Goal: Task Accomplishment & Management: Use online tool/utility

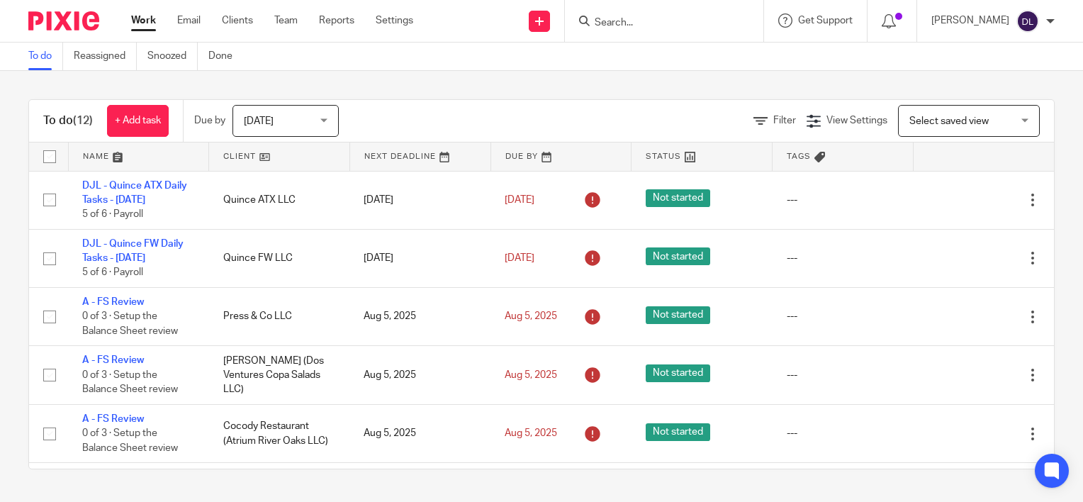
click at [102, 156] on link at bounding box center [139, 156] width 140 height 28
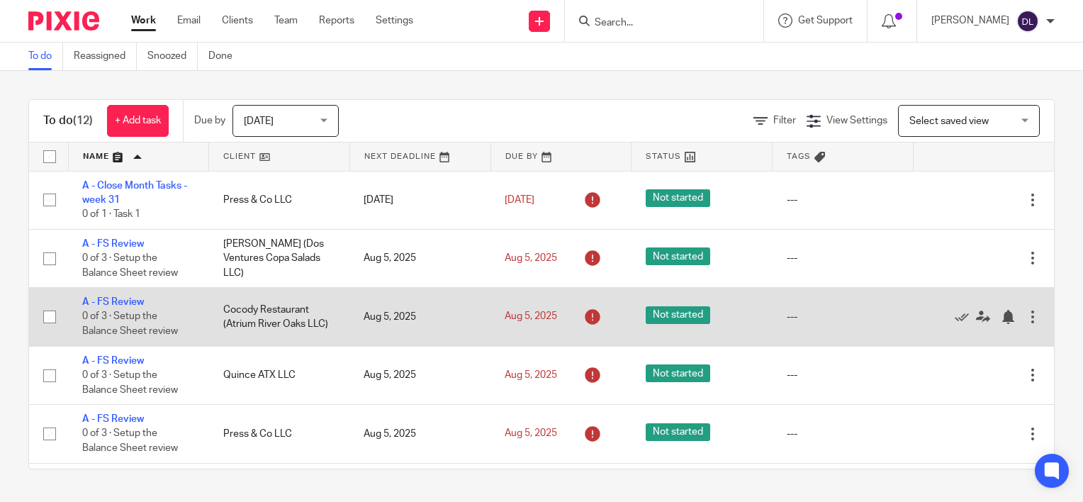
scroll to position [405, 0]
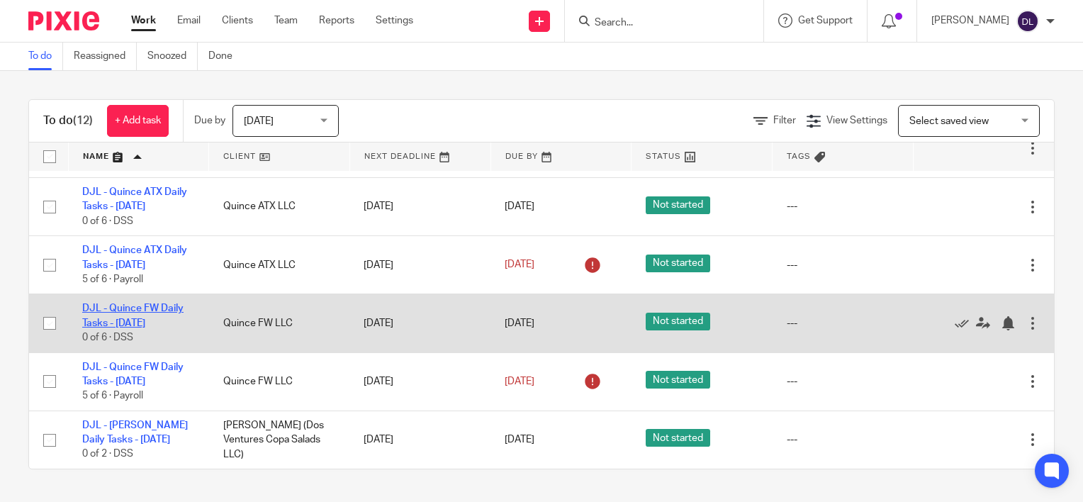
click at [162, 319] on link "DJL - Quince FW Daily Tasks - [DATE]" at bounding box center [132, 315] width 101 height 24
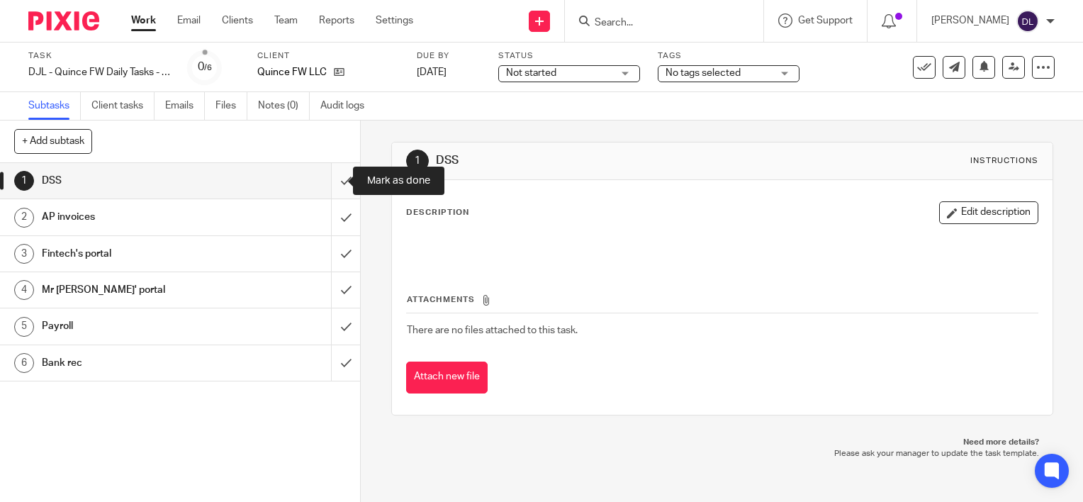
click at [329, 183] on input "submit" at bounding box center [180, 180] width 360 height 35
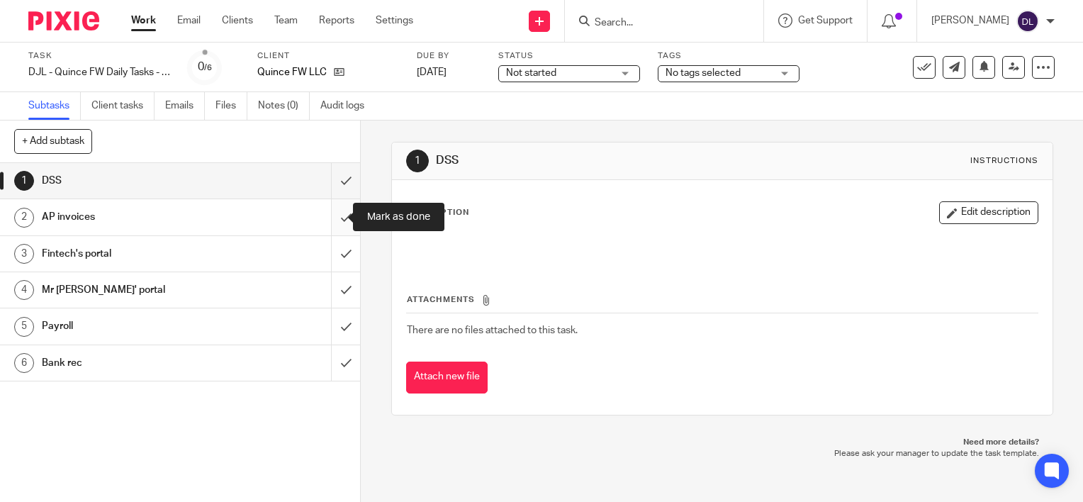
click at [329, 213] on input "submit" at bounding box center [180, 216] width 360 height 35
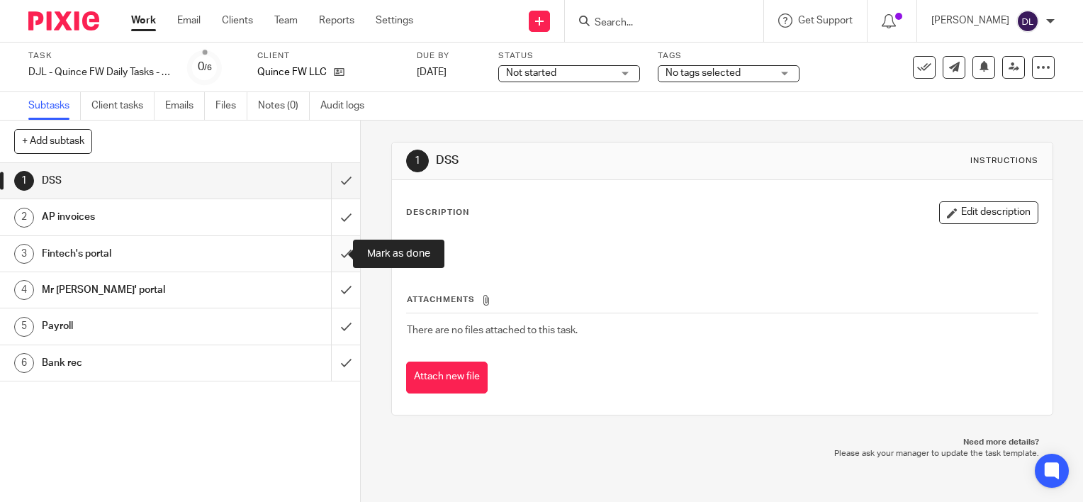
click at [329, 252] on input "submit" at bounding box center [180, 253] width 360 height 35
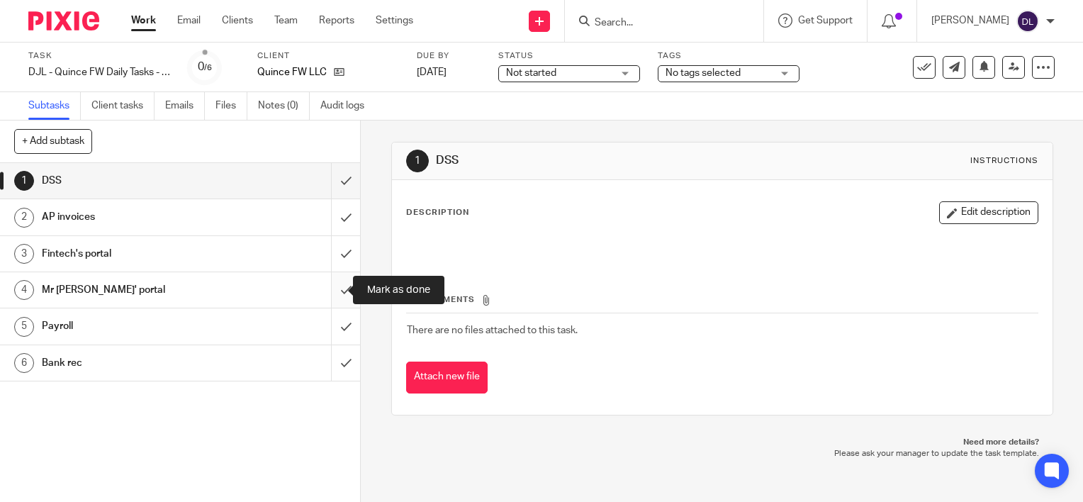
click at [329, 291] on input "submit" at bounding box center [180, 289] width 360 height 35
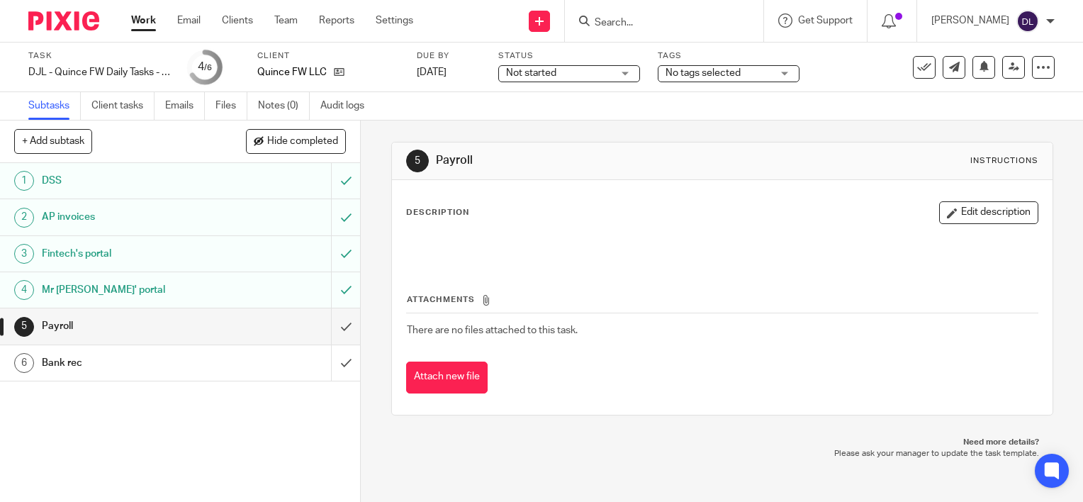
click at [136, 18] on link "Work" at bounding box center [143, 20] width 25 height 14
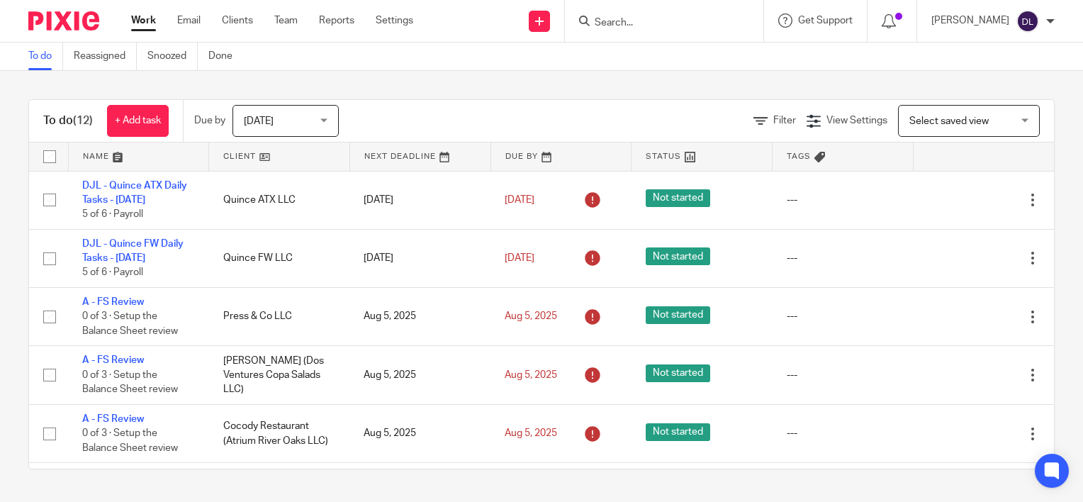
click at [91, 153] on link at bounding box center [139, 156] width 140 height 28
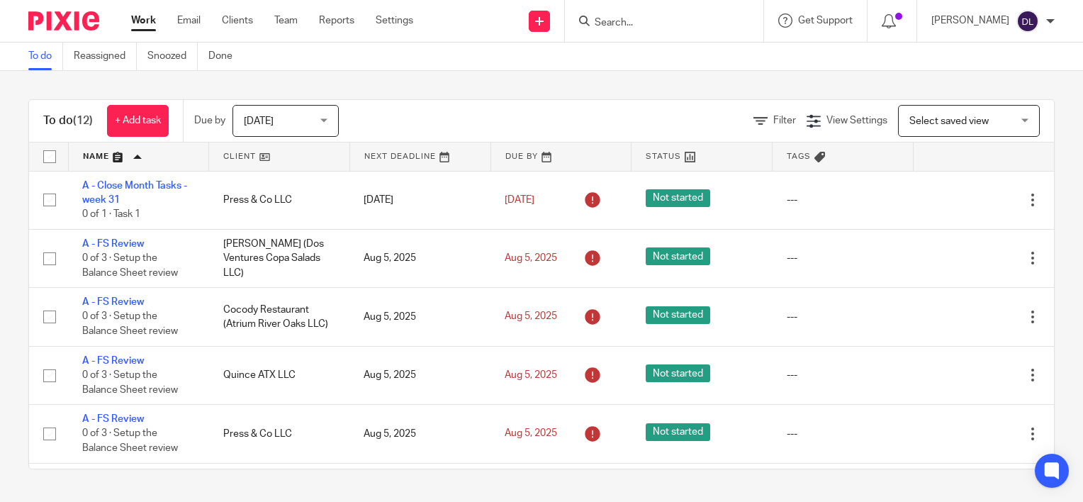
scroll to position [405, 0]
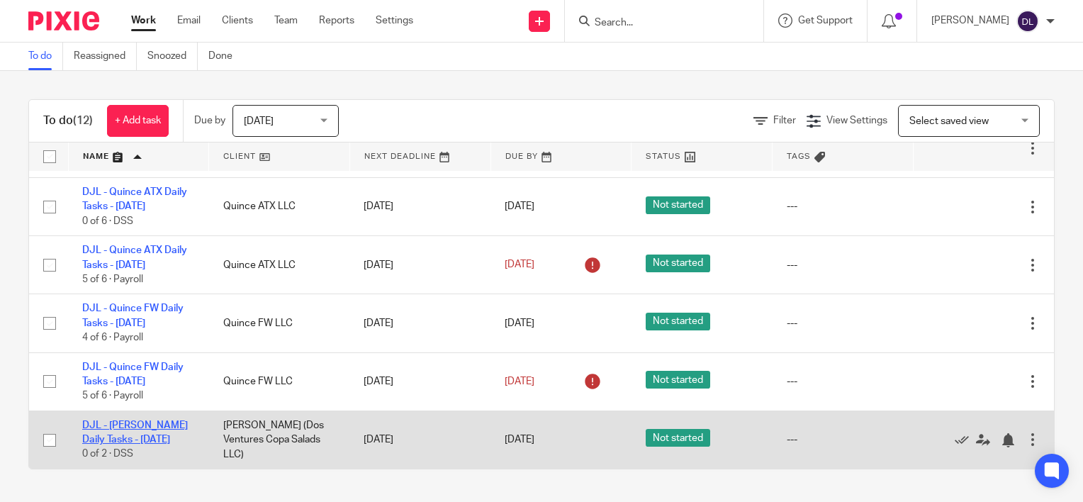
click at [140, 428] on link "DJL - [PERSON_NAME] Daily Tasks - [DATE]" at bounding box center [135, 432] width 106 height 24
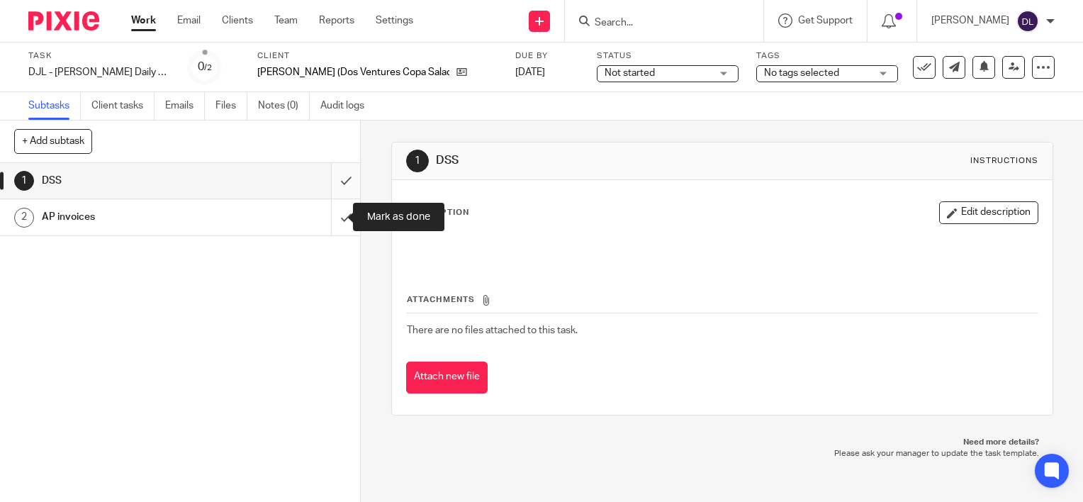
drag, startPoint x: 323, startPoint y: 215, endPoint x: 329, endPoint y: 196, distance: 20.6
click at [323, 215] on input "submit" at bounding box center [180, 216] width 360 height 35
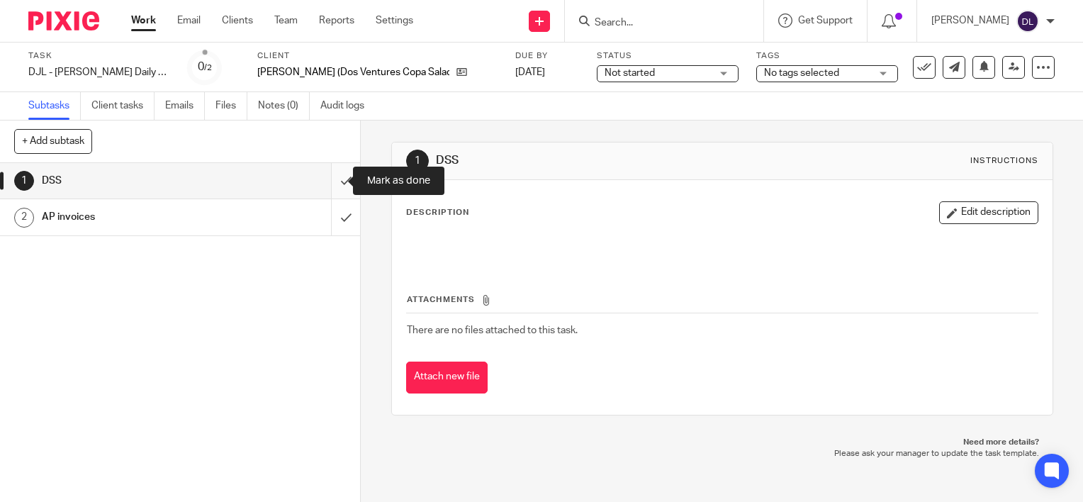
click at [332, 188] on input "submit" at bounding box center [180, 180] width 360 height 35
click at [145, 19] on link "Work" at bounding box center [143, 20] width 25 height 14
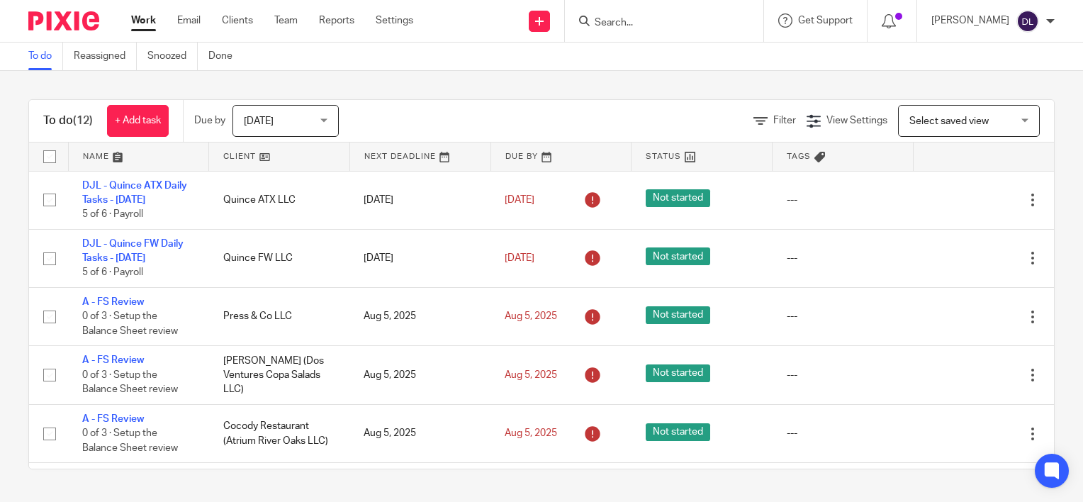
click at [101, 154] on link at bounding box center [139, 156] width 140 height 28
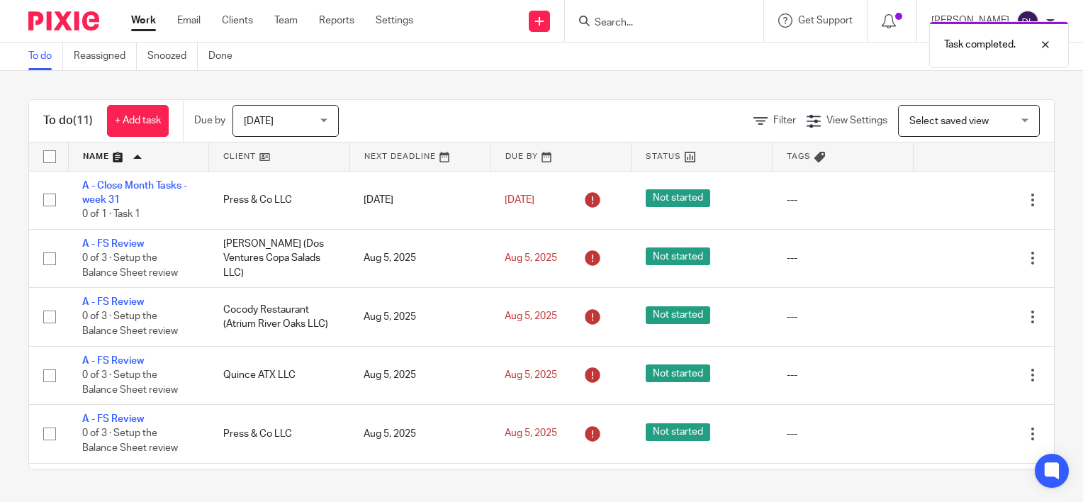
scroll to position [346, 0]
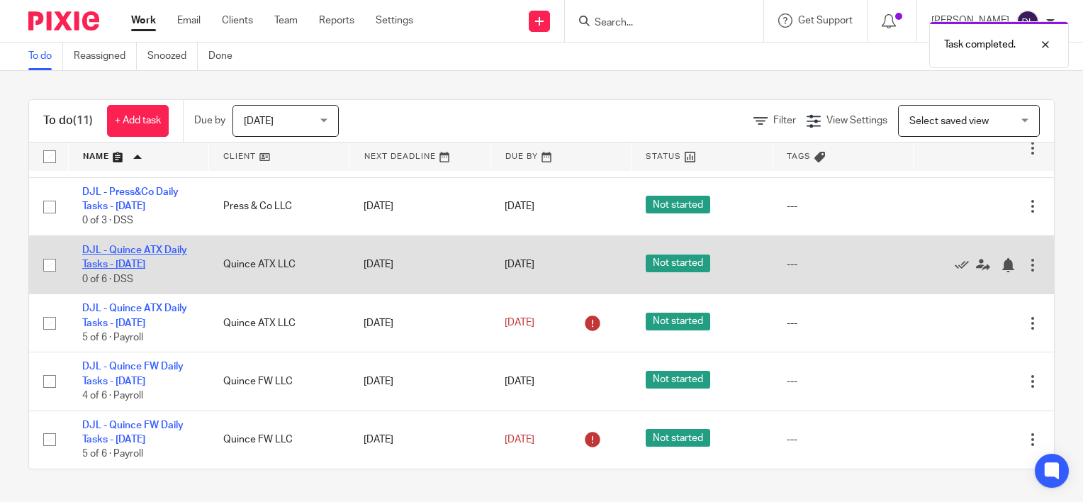
click at [166, 260] on link "DJL - Quince ATX Daily Tasks - [DATE]" at bounding box center [134, 257] width 105 height 24
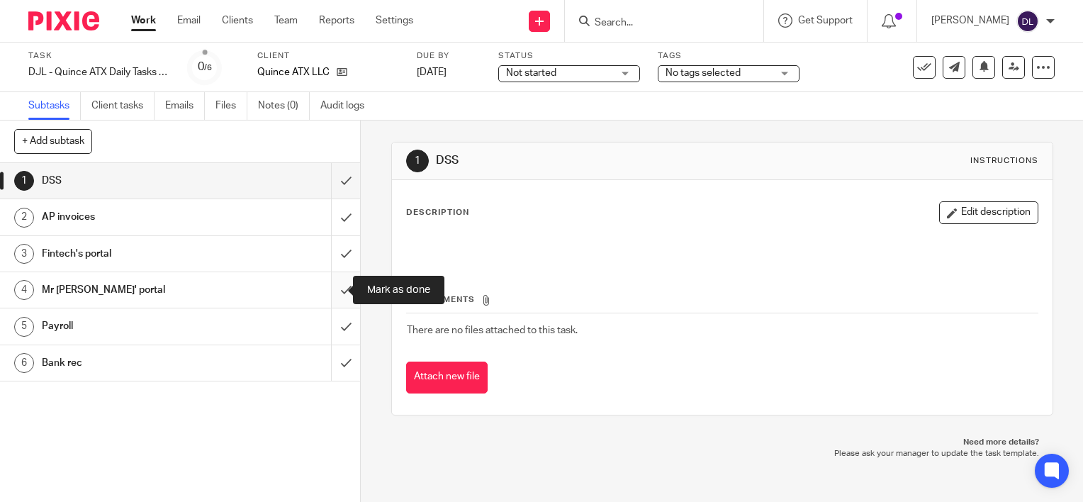
click at [327, 283] on input "submit" at bounding box center [180, 289] width 360 height 35
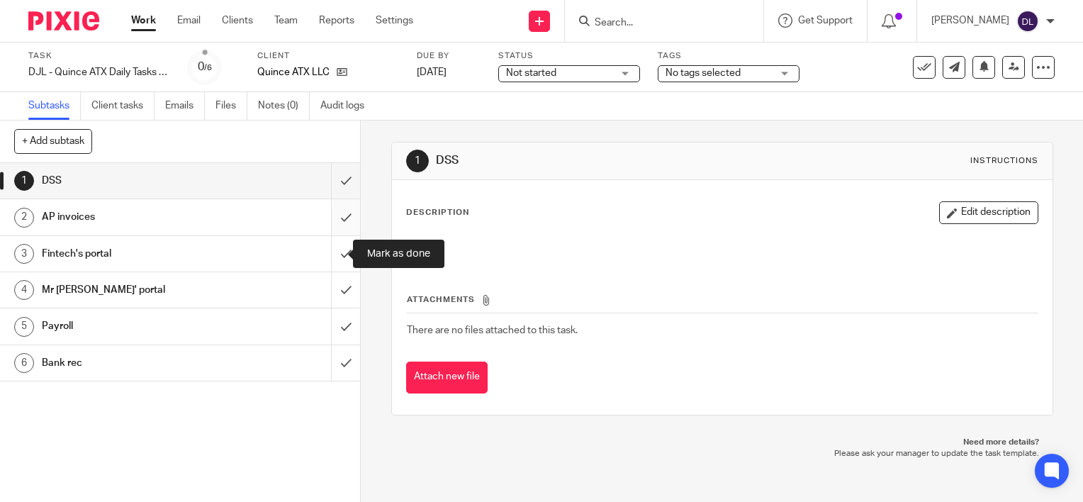
drag, startPoint x: 329, startPoint y: 252, endPoint x: 330, endPoint y: 222, distance: 30.5
click at [329, 252] on input "submit" at bounding box center [180, 253] width 360 height 35
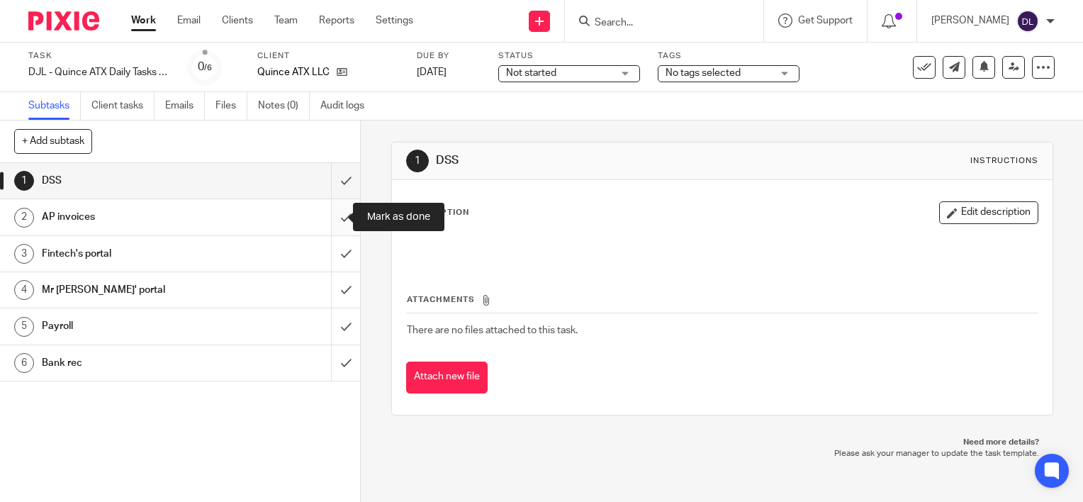
click at [330, 215] on input "submit" at bounding box center [180, 216] width 360 height 35
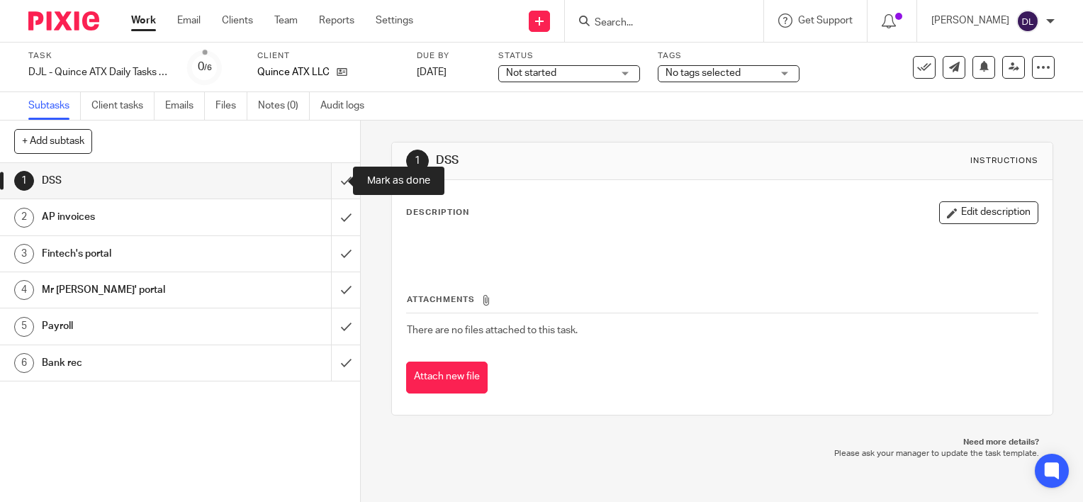
click at [330, 185] on input "submit" at bounding box center [180, 180] width 360 height 35
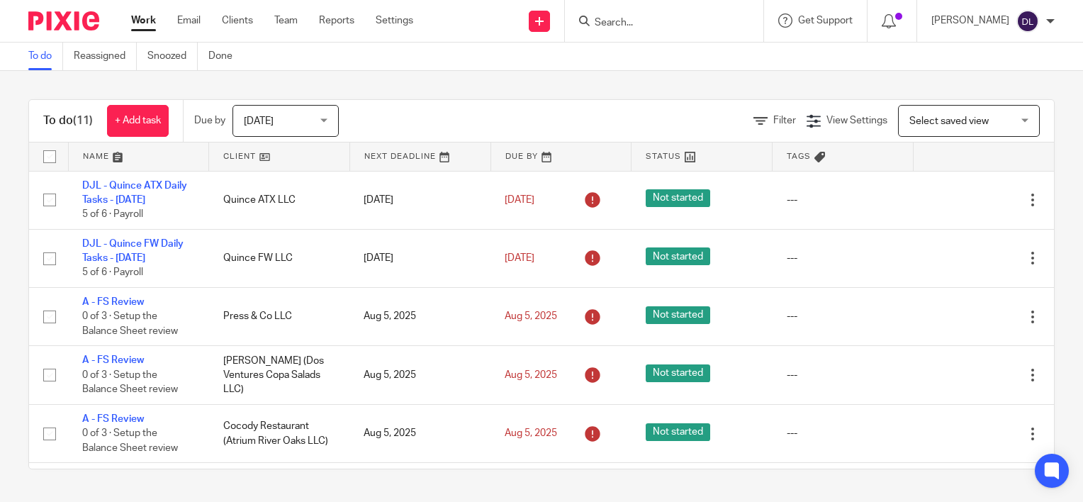
click at [98, 156] on link at bounding box center [139, 156] width 140 height 28
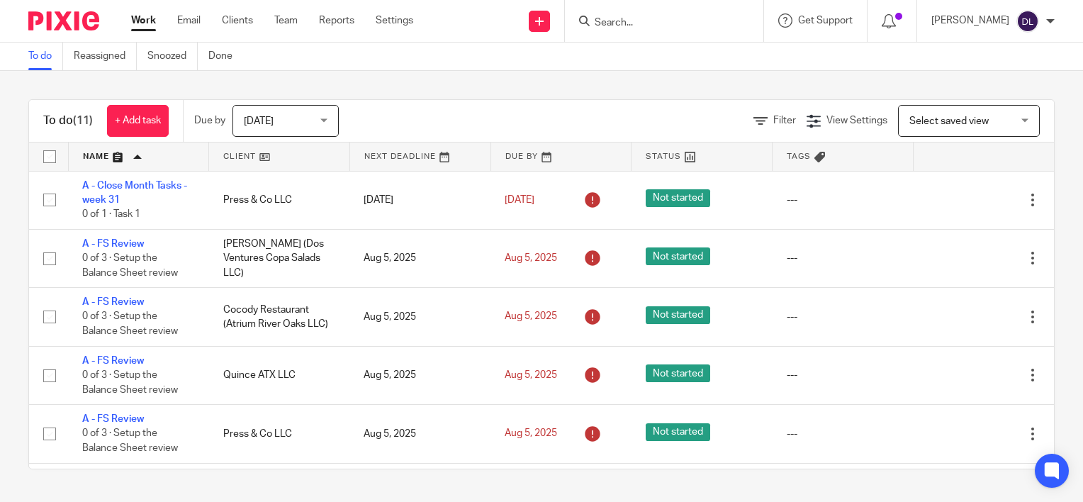
scroll to position [346, 0]
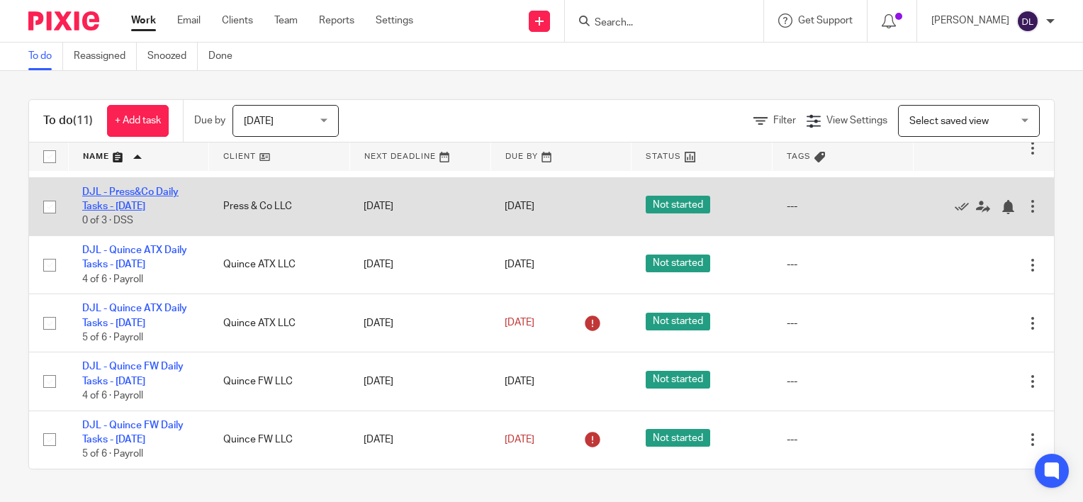
click at [144, 206] on link "DJL - Press&Co Daily Tasks - [DATE]" at bounding box center [130, 199] width 96 height 24
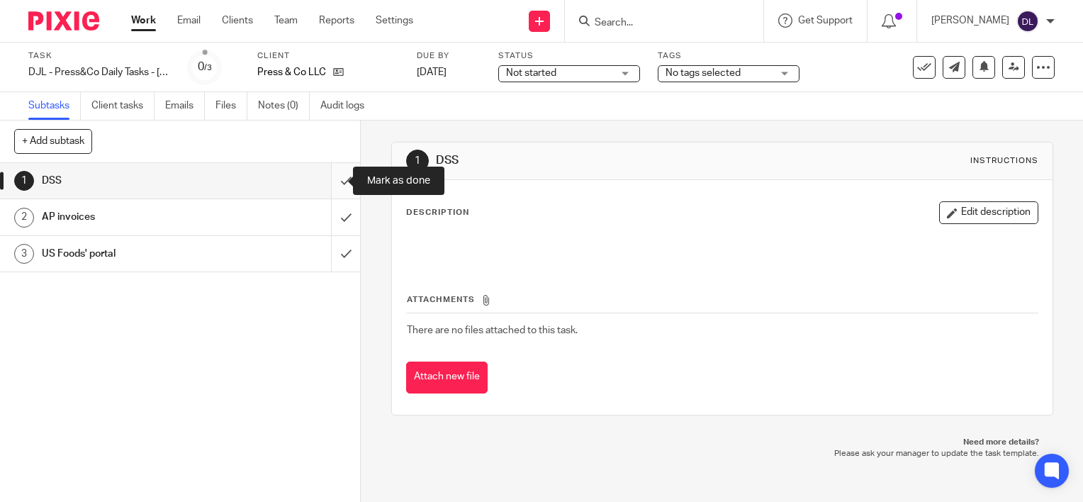
click at [340, 178] on input "submit" at bounding box center [180, 180] width 360 height 35
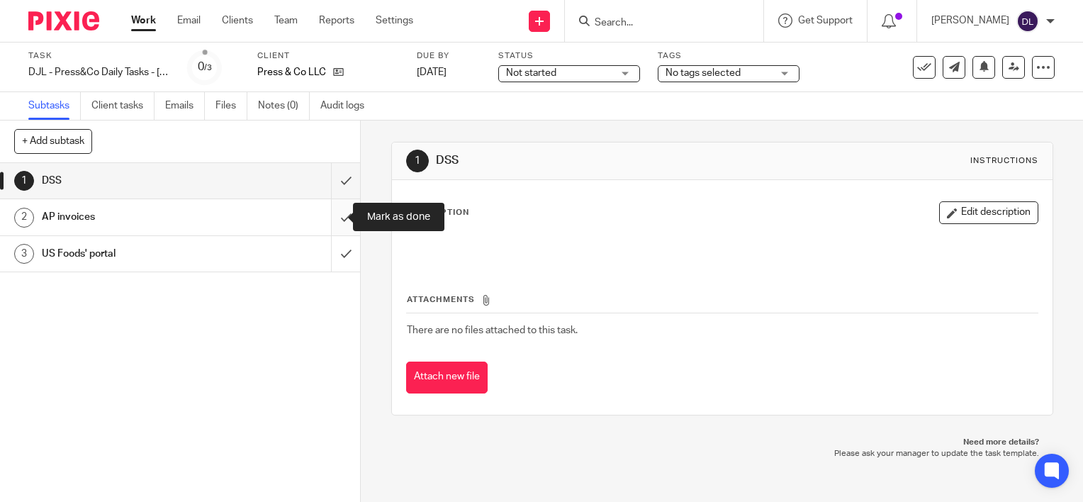
click at [340, 213] on input "submit" at bounding box center [180, 216] width 360 height 35
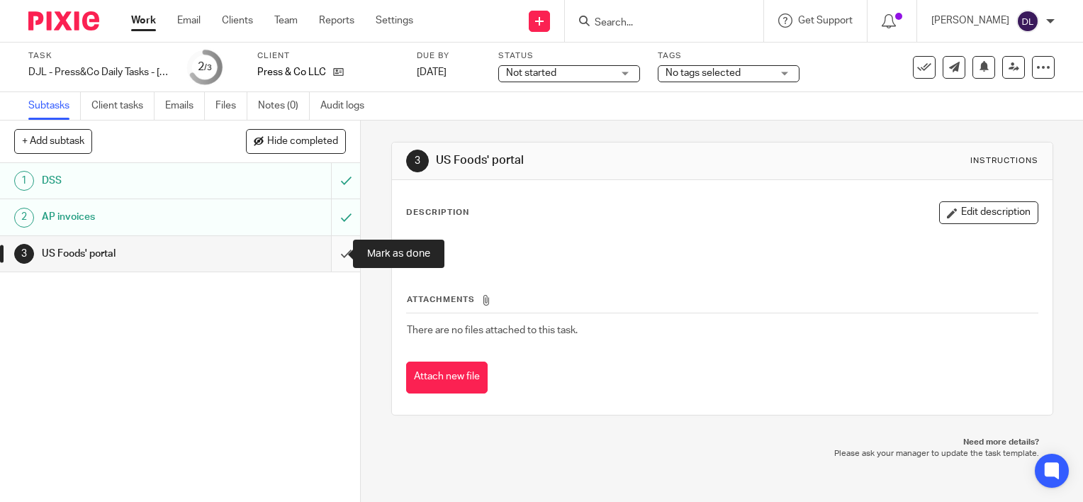
click at [332, 259] on input "submit" at bounding box center [180, 253] width 360 height 35
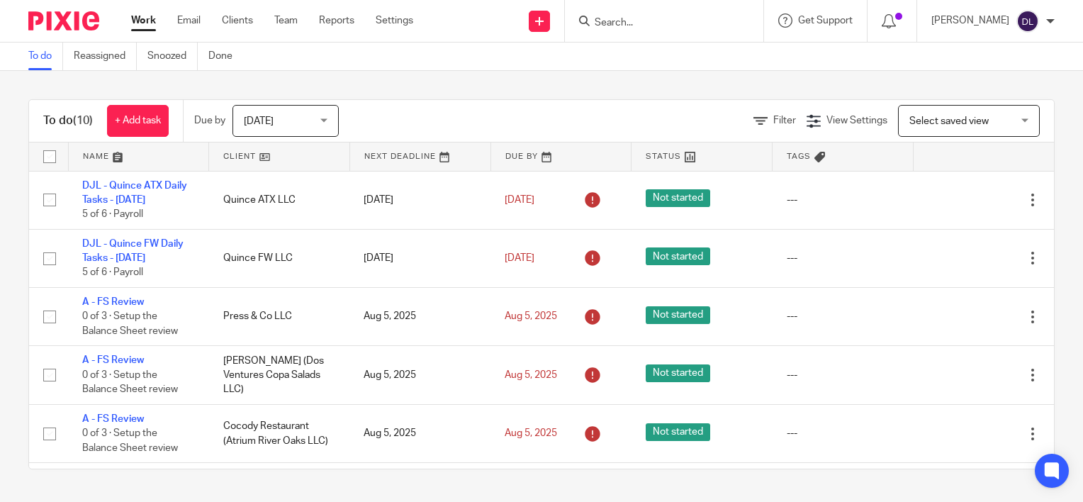
scroll to position [288, 0]
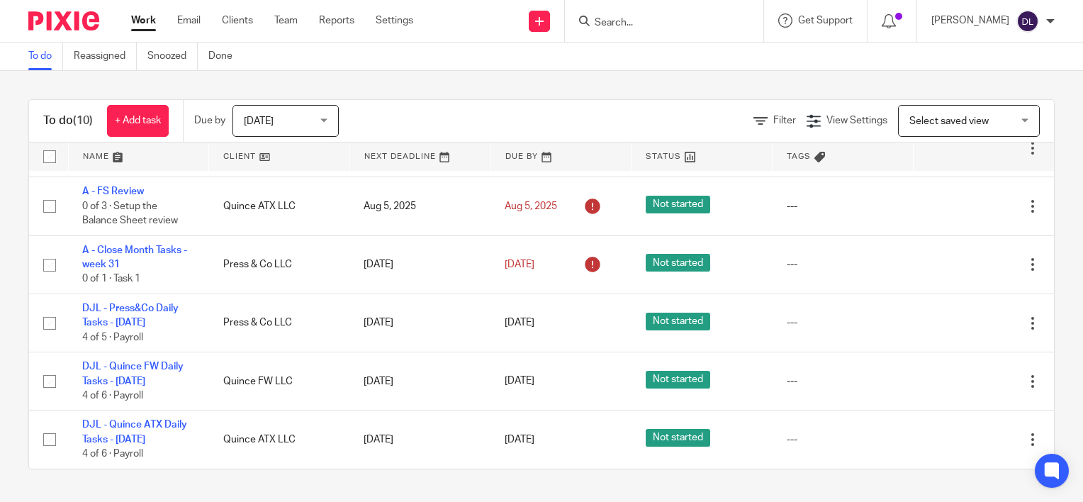
click at [88, 157] on link at bounding box center [139, 156] width 140 height 28
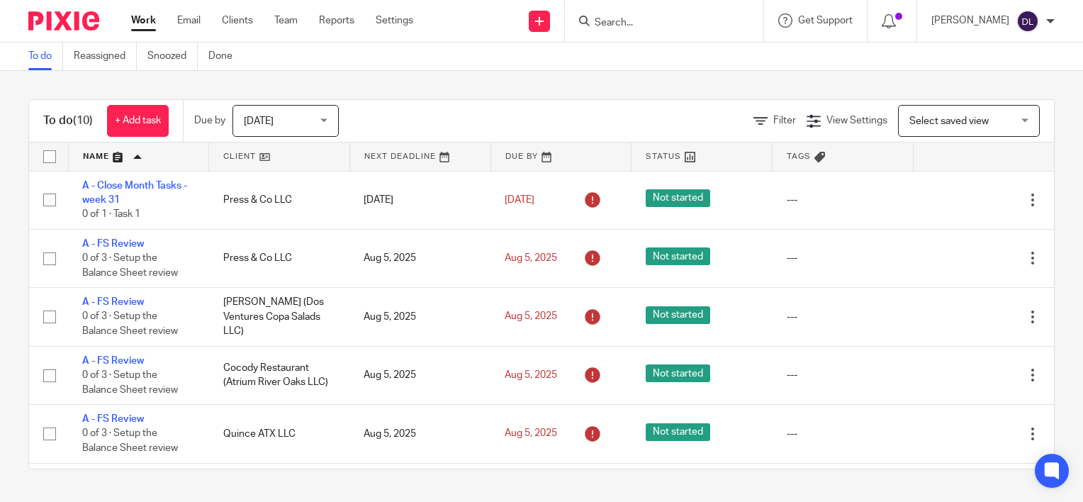
scroll to position [288, 0]
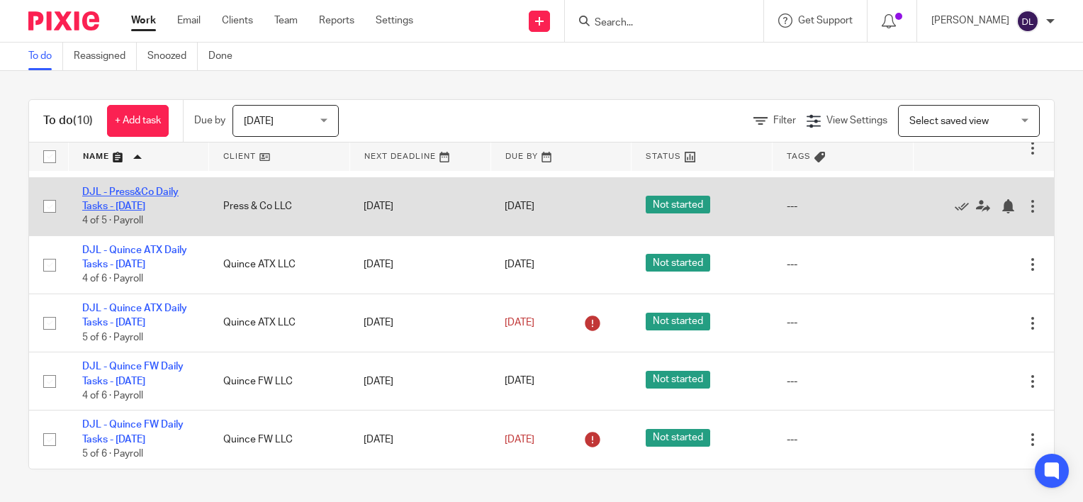
click at [139, 204] on link "DJL - Press&Co Daily Tasks - [DATE]" at bounding box center [130, 199] width 96 height 24
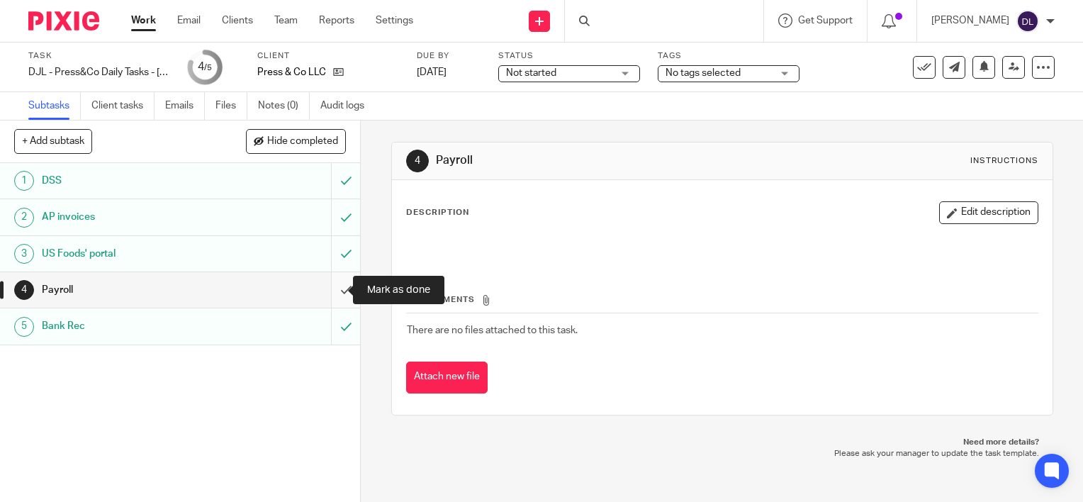
click at [332, 295] on input "submit" at bounding box center [180, 289] width 360 height 35
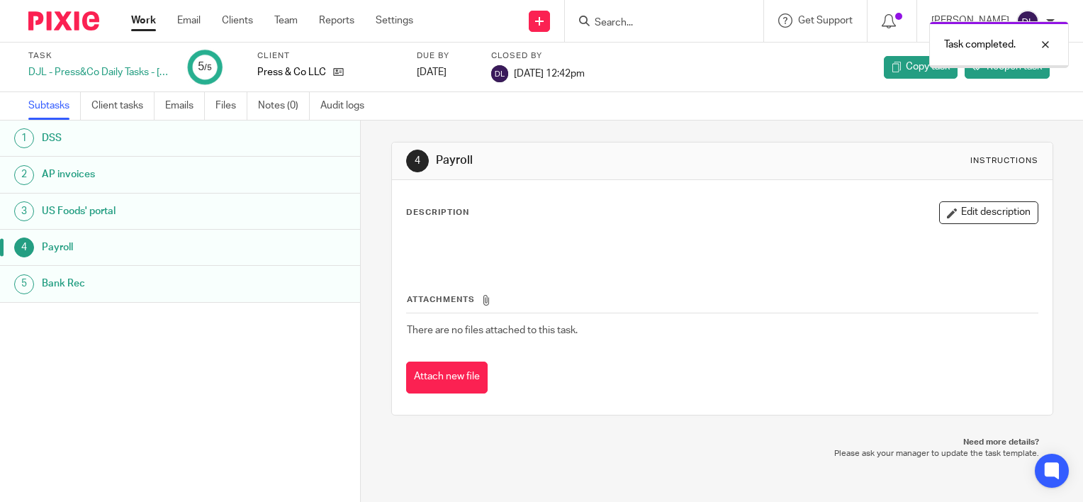
click at [148, 21] on link "Work" at bounding box center [143, 20] width 25 height 14
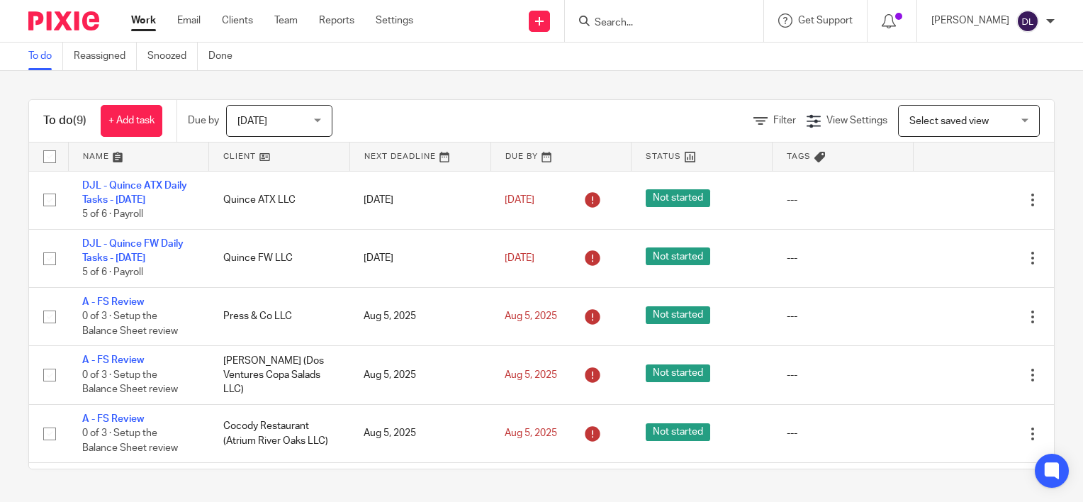
click at [101, 154] on link at bounding box center [139, 156] width 140 height 28
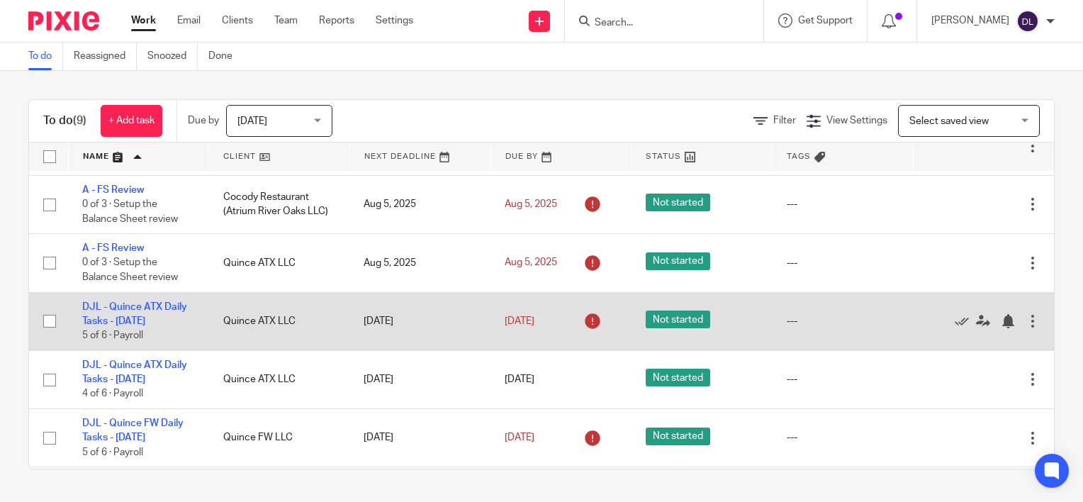
scroll to position [230, 0]
